Goal: Information Seeking & Learning: Learn about a topic

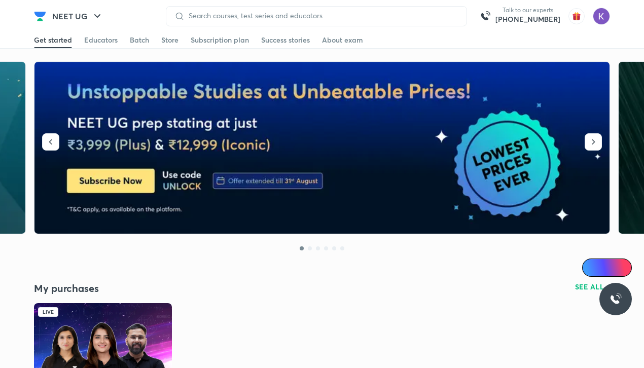
click at [130, 348] on img at bounding box center [103, 341] width 138 height 77
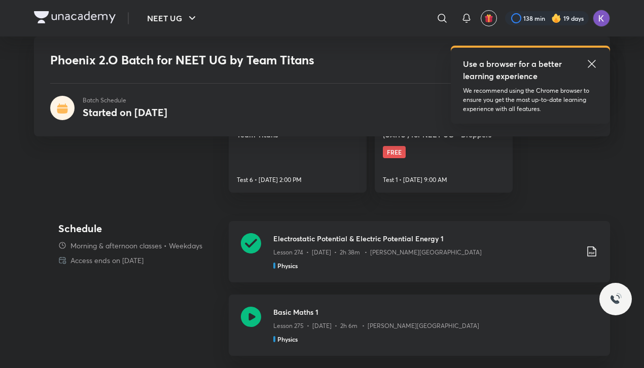
scroll to position [408, 0]
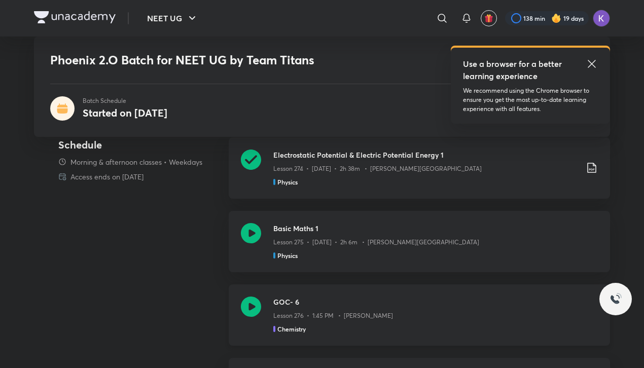
click at [256, 301] on icon at bounding box center [251, 306] width 20 height 20
